Goal: Find specific page/section: Find specific page/section

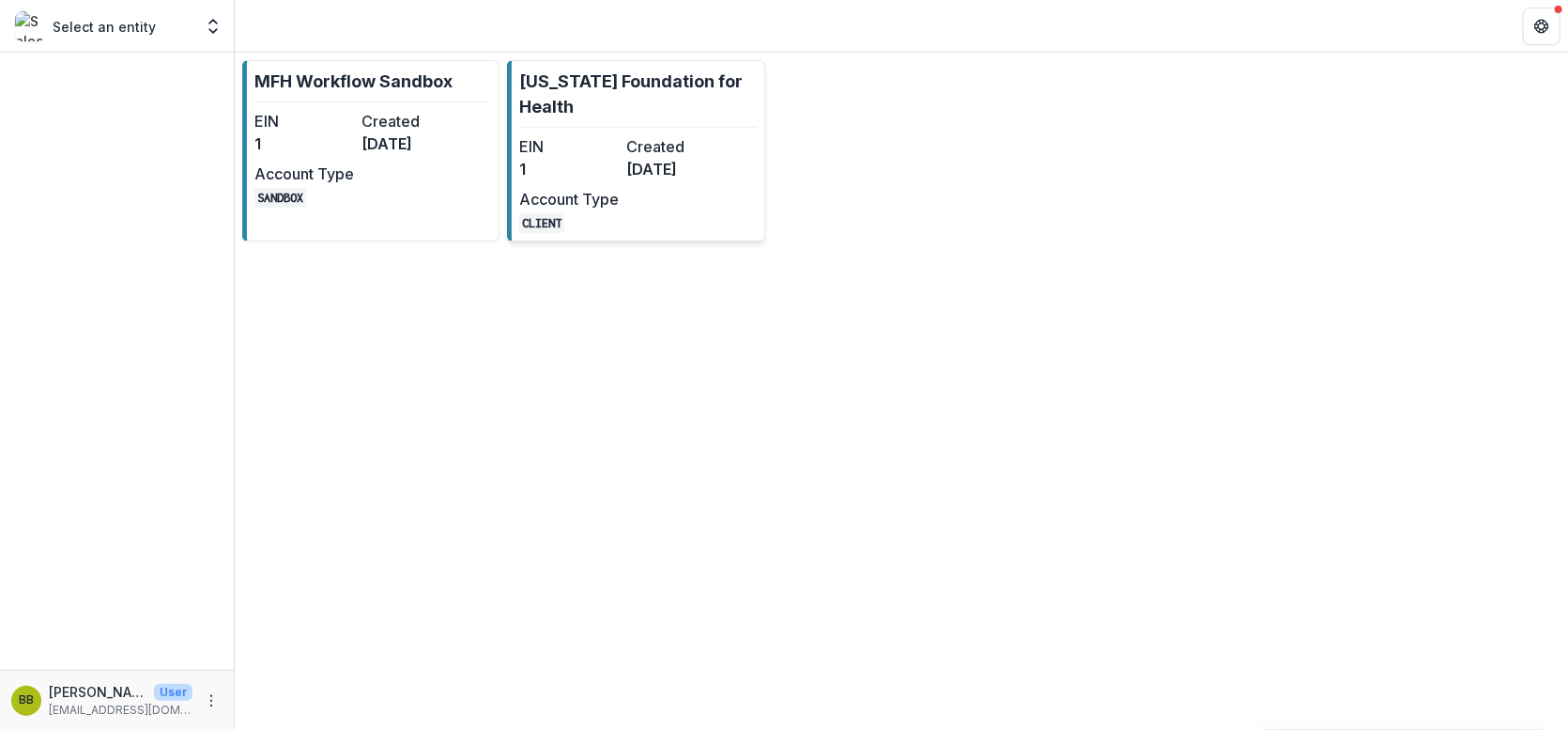
click at [628, 111] on p "[US_STATE] Foundation for Health" at bounding box center [638, 94] width 236 height 50
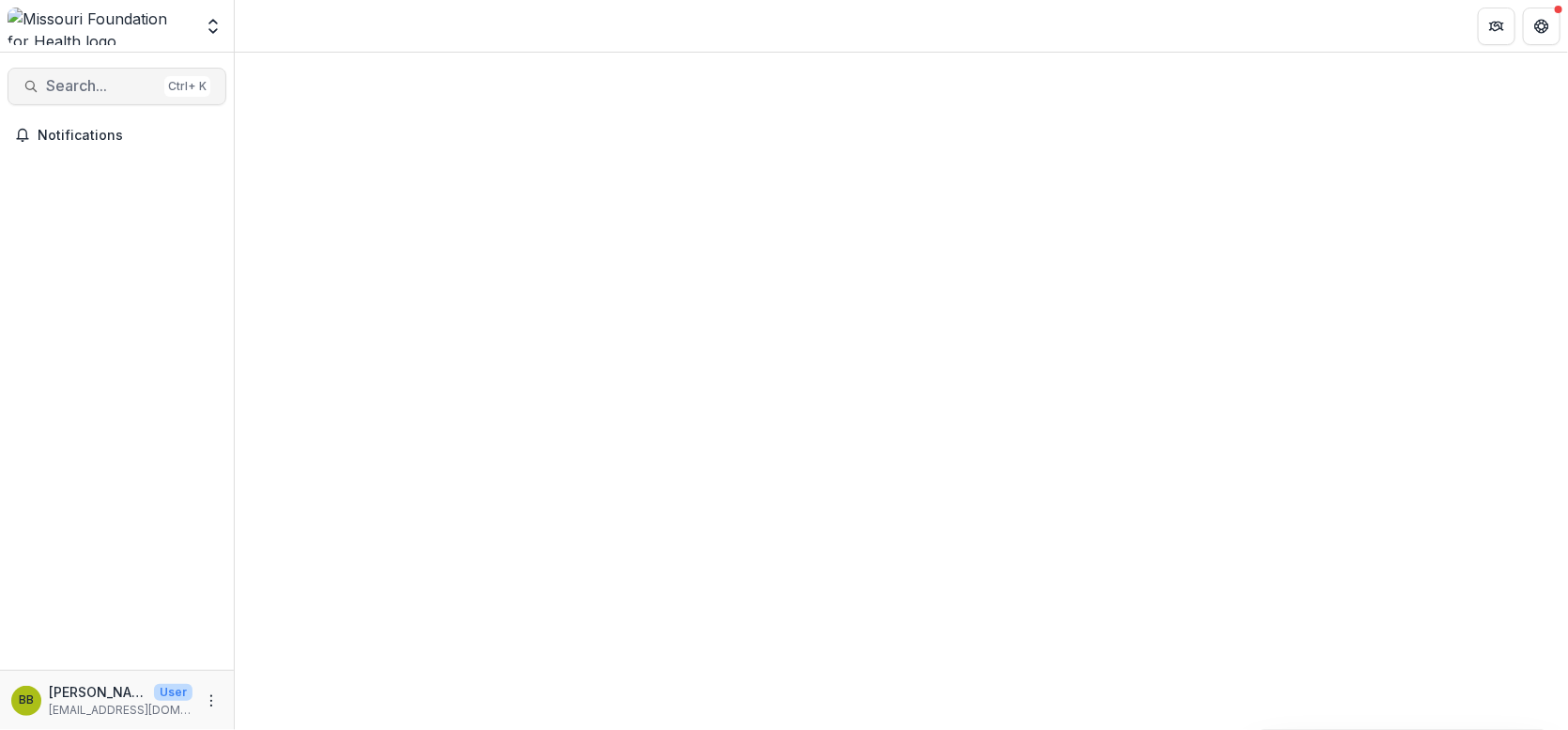
click at [91, 90] on span "Search..." at bounding box center [101, 85] width 110 height 17
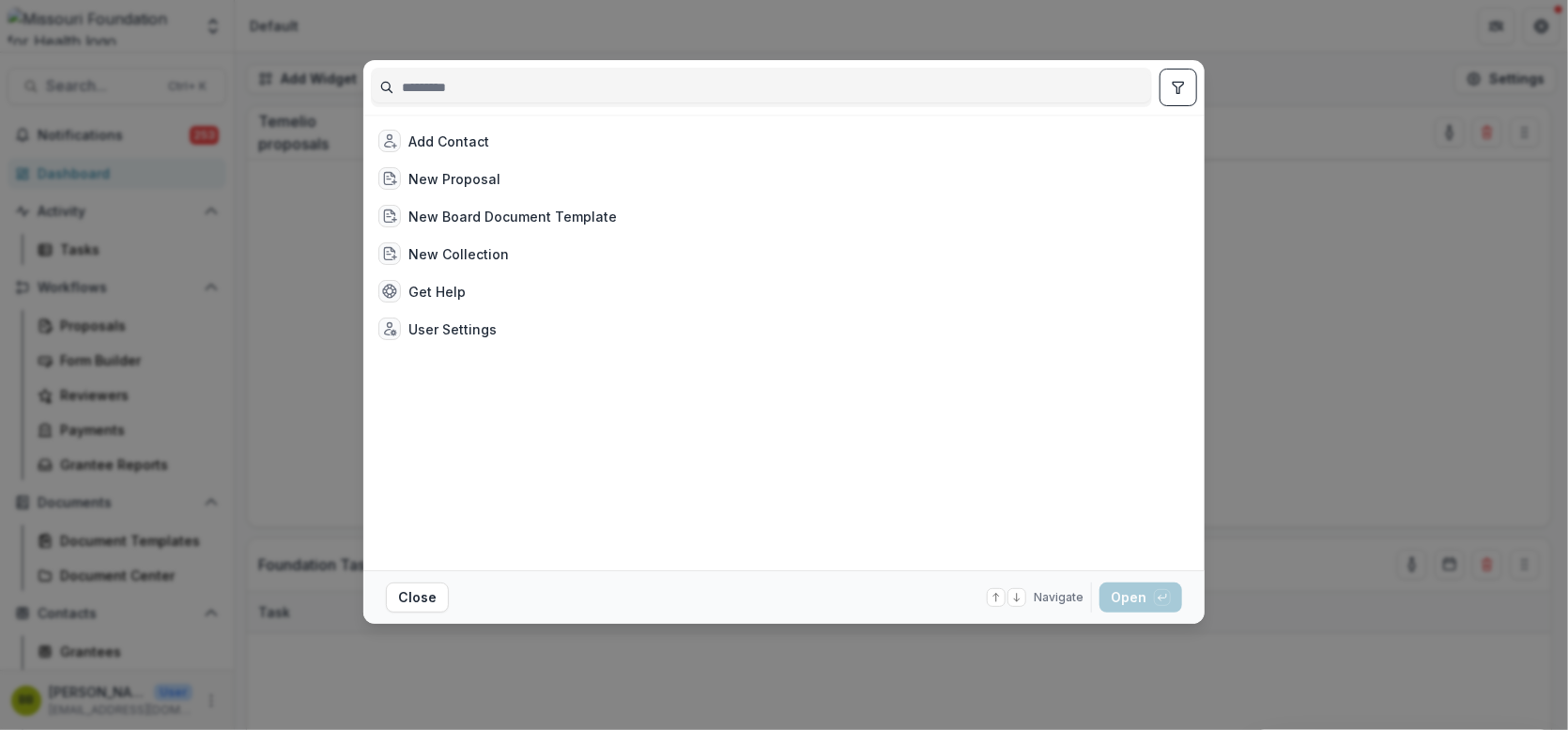
click at [459, 99] on input at bounding box center [762, 87] width 779 height 30
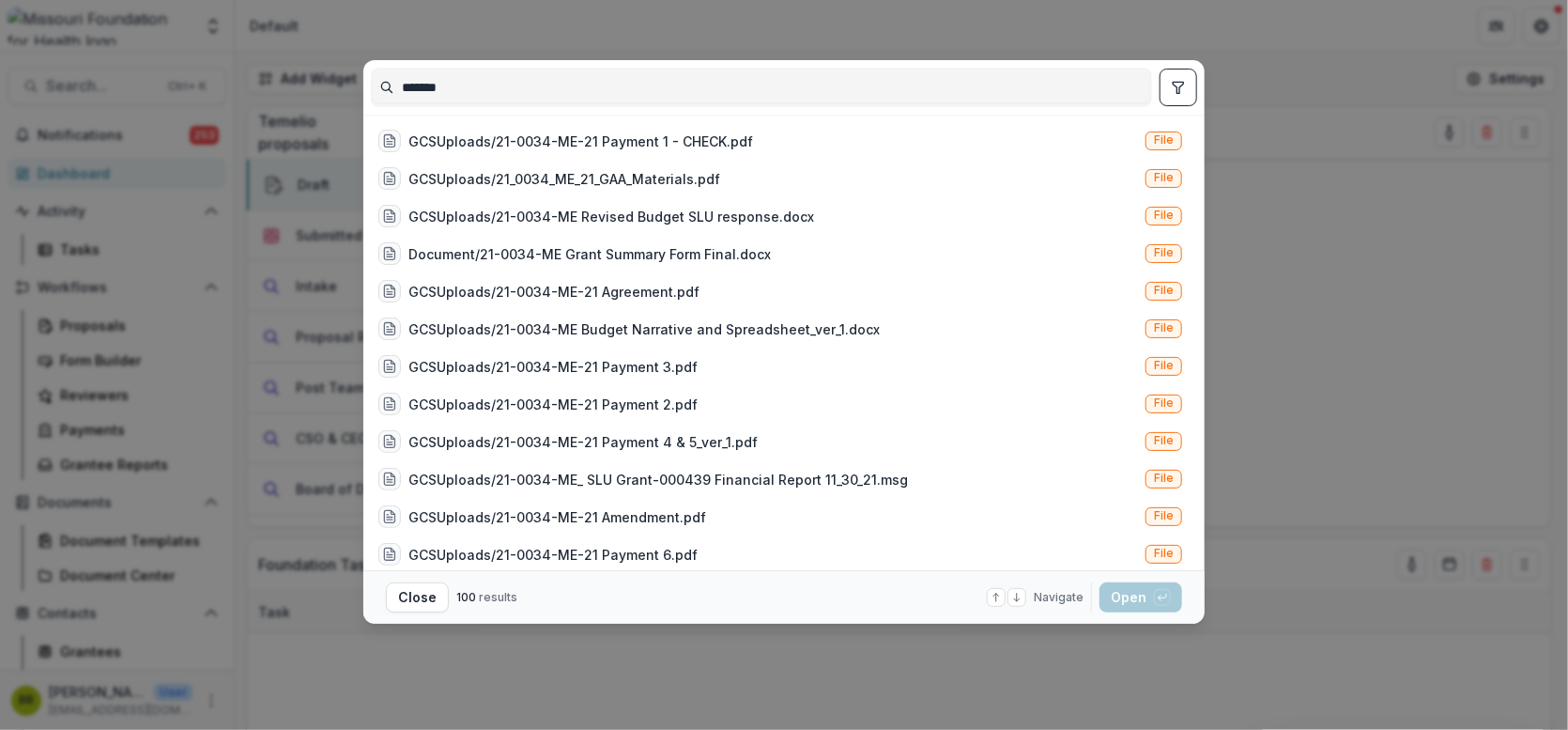
type input "*******"
click at [1192, 89] on button "toggle filters" at bounding box center [1178, 87] width 38 height 38
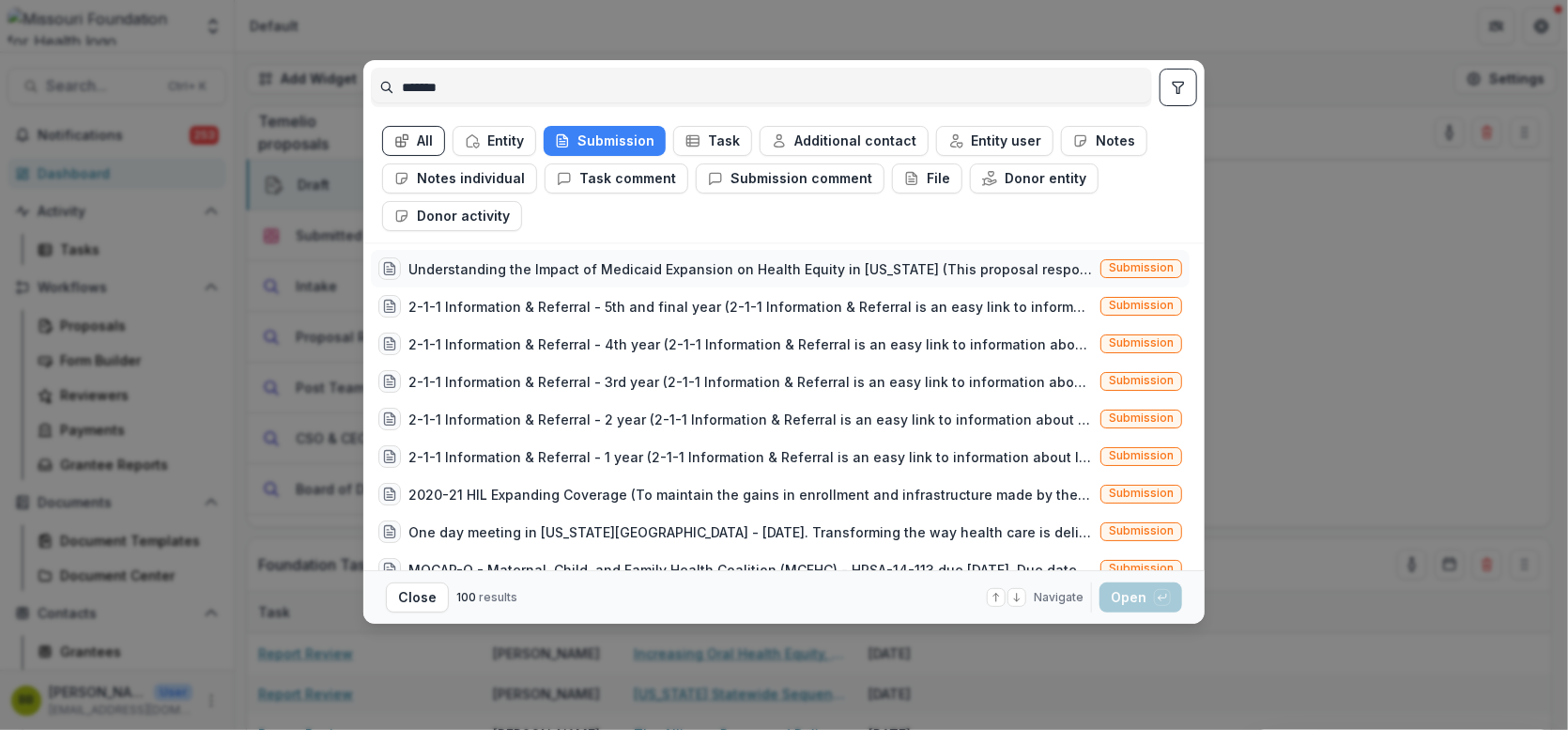
click at [536, 270] on div "Understanding the Impact of Medicaid Expansion on Health Equity in [US_STATE] (…" at bounding box center [751, 269] width 684 height 19
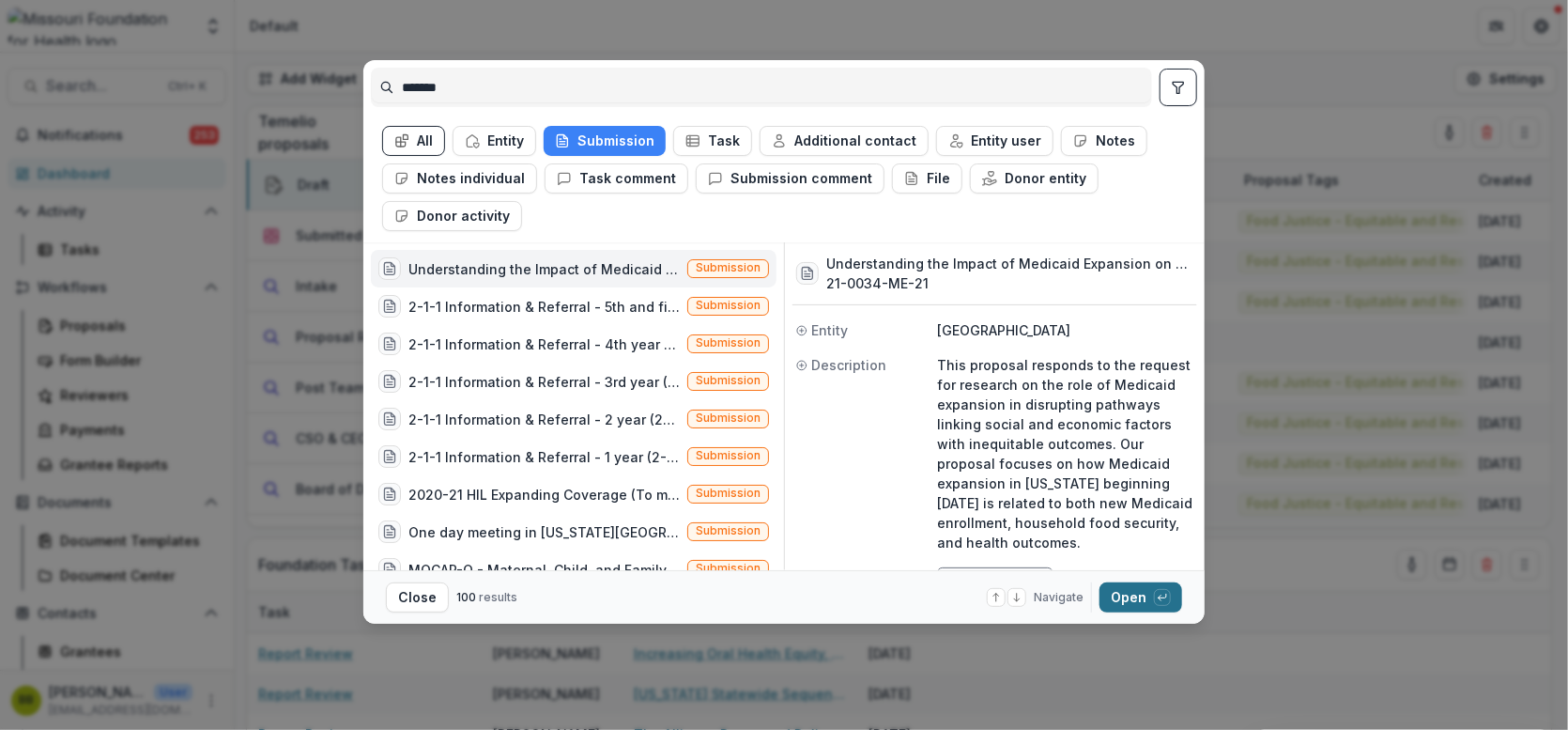
click at [1122, 595] on button "Open with enter key" at bounding box center [1141, 597] width 82 height 30
